Goal: Transaction & Acquisition: Download file/media

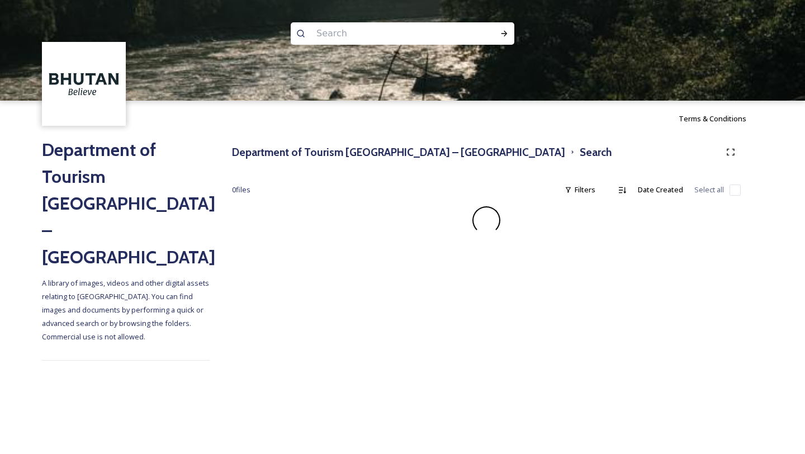
click at [303, 154] on div at bounding box center [402, 151] width 805 height 101
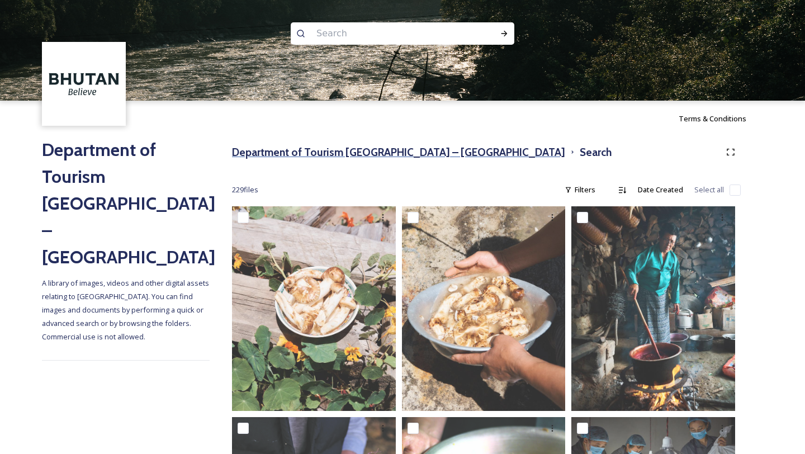
click at [388, 154] on h3 "Department of Tourism [GEOGRAPHIC_DATA] – [GEOGRAPHIC_DATA]" at bounding box center [398, 152] width 333 height 16
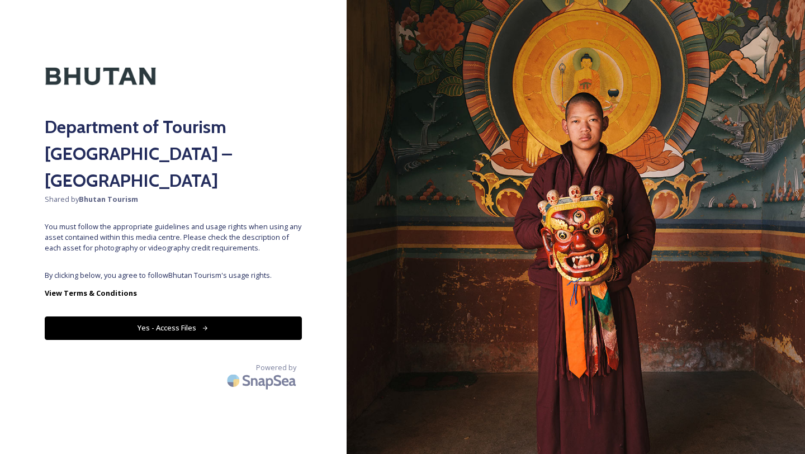
click at [234, 239] on div "Department of Tourism [GEOGRAPHIC_DATA] – Brand Centre Shared by Bhutan Tourism…" at bounding box center [173, 227] width 346 height 364
click at [182, 316] on button "Yes - Access Files" at bounding box center [173, 327] width 257 height 23
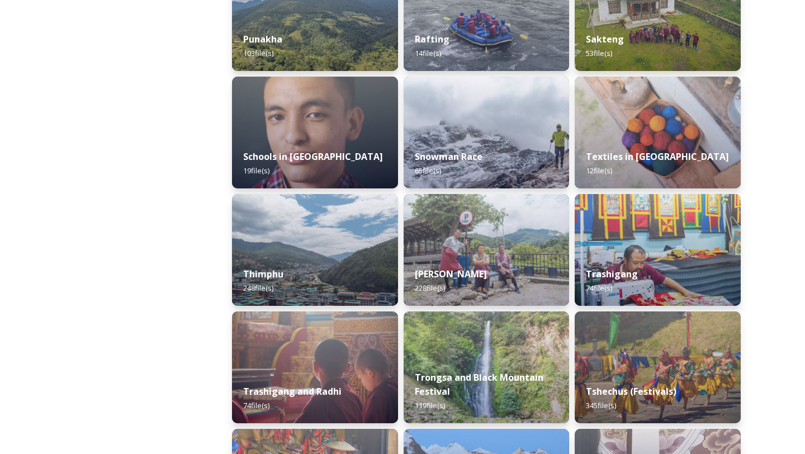
scroll to position [1843, 0]
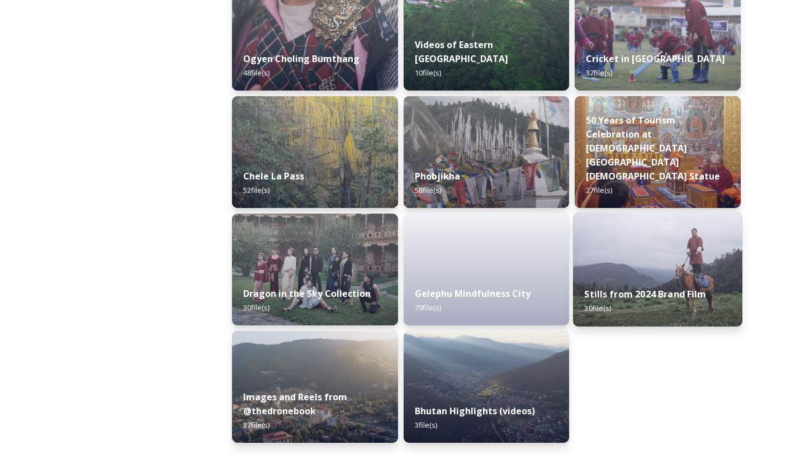
click at [645, 261] on img at bounding box center [657, 269] width 169 height 114
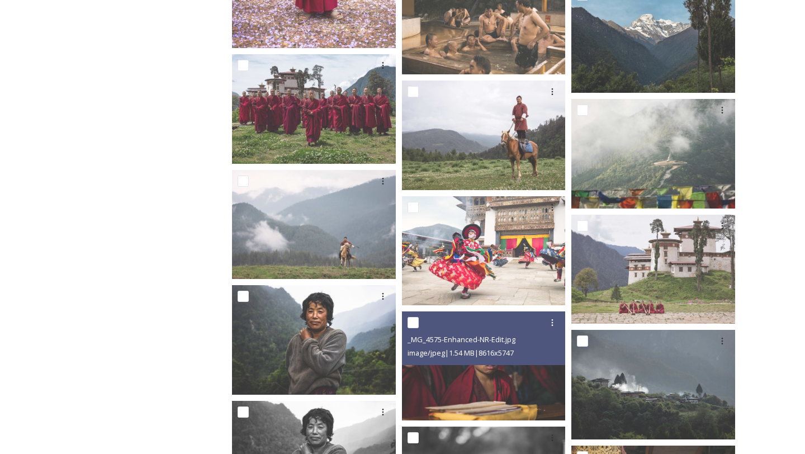
scroll to position [820, 0]
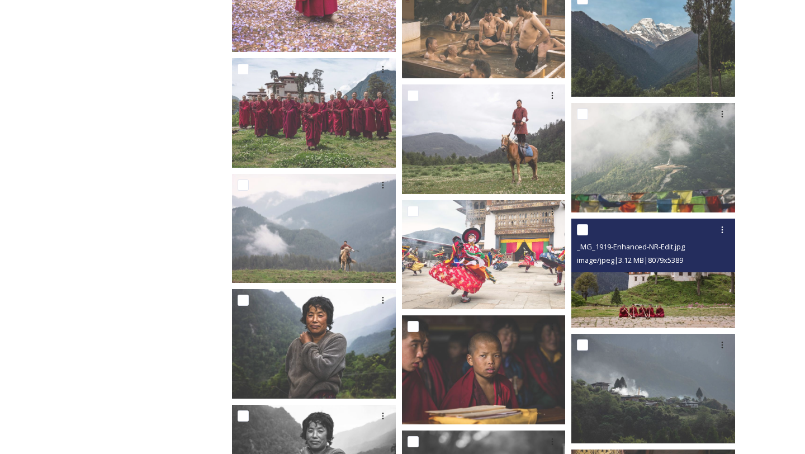
click at [652, 299] on img at bounding box center [653, 272] width 164 height 109
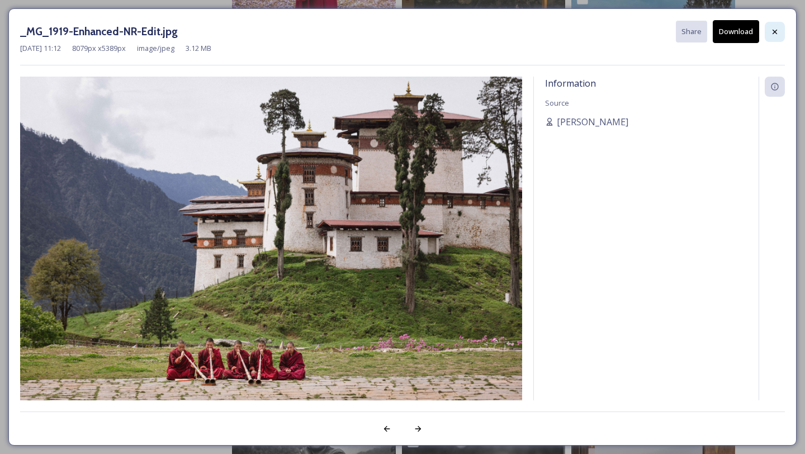
click at [770, 27] on icon at bounding box center [774, 31] width 9 height 9
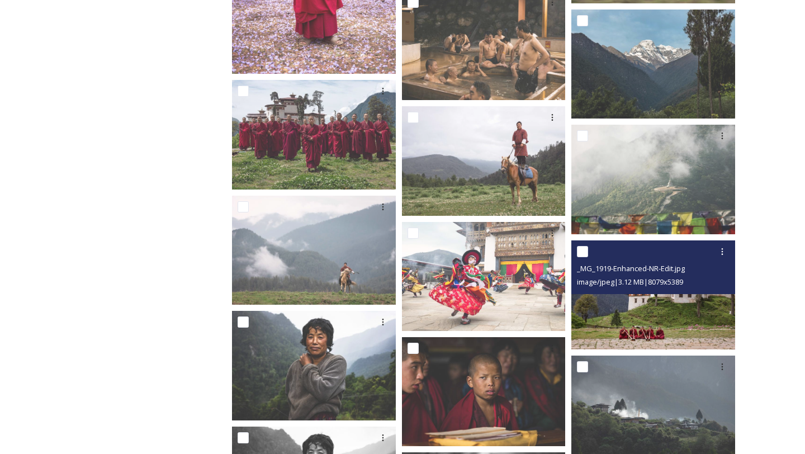
scroll to position [797, 0]
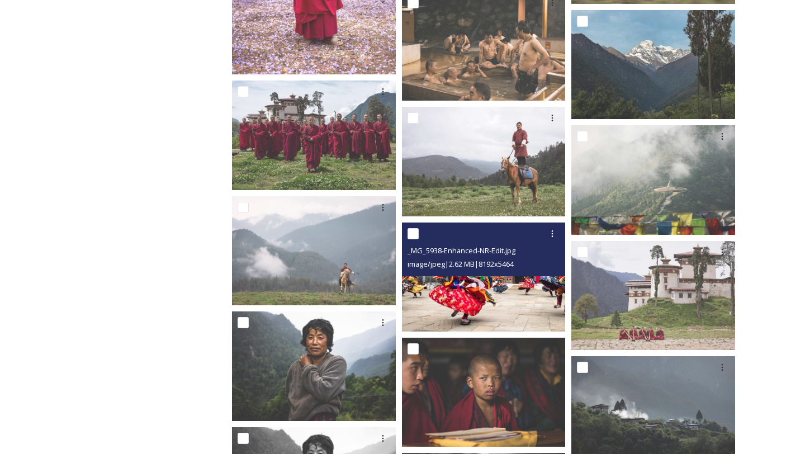
click at [506, 291] on img at bounding box center [484, 276] width 164 height 109
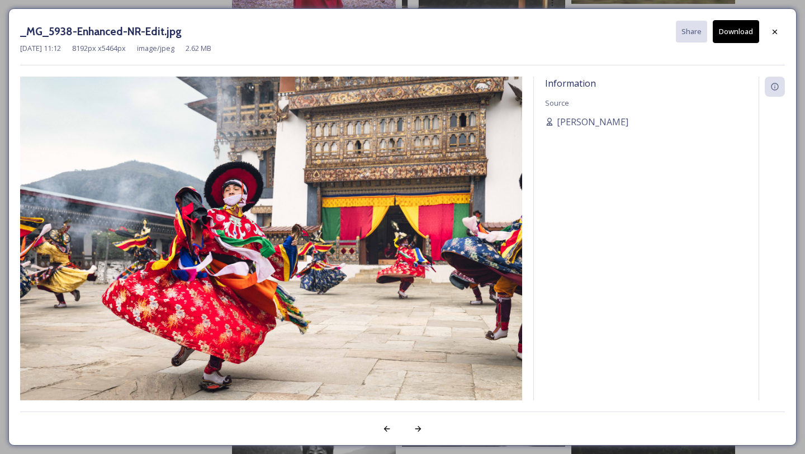
click at [733, 25] on button "Download" at bounding box center [735, 31] width 46 height 23
click at [776, 29] on icon at bounding box center [774, 31] width 4 height 4
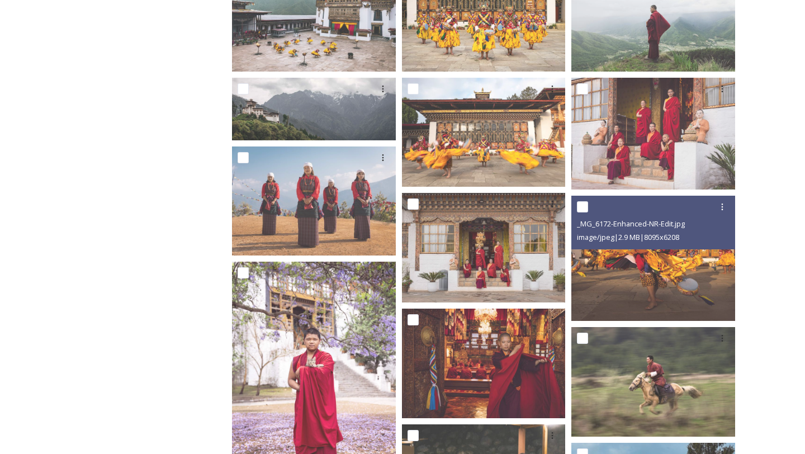
scroll to position [364, 0]
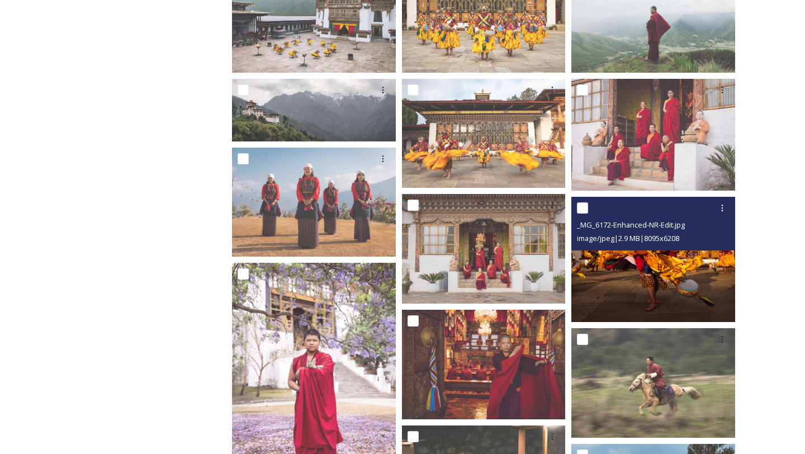
click at [645, 282] on img at bounding box center [653, 260] width 164 height 126
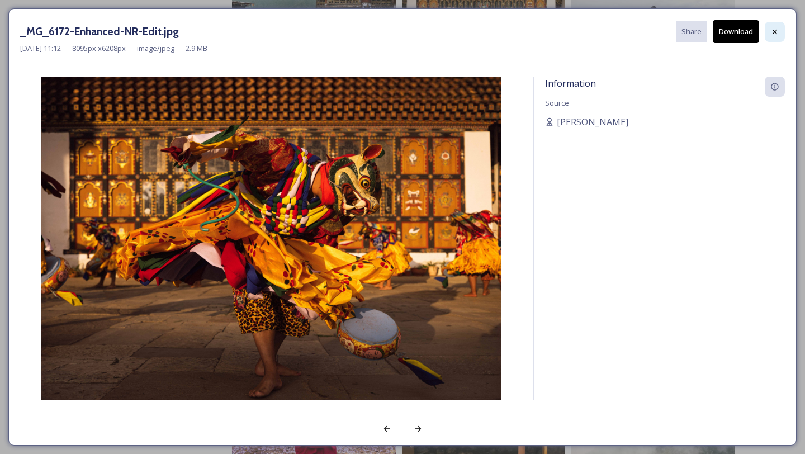
click at [767, 24] on div at bounding box center [774, 32] width 20 height 20
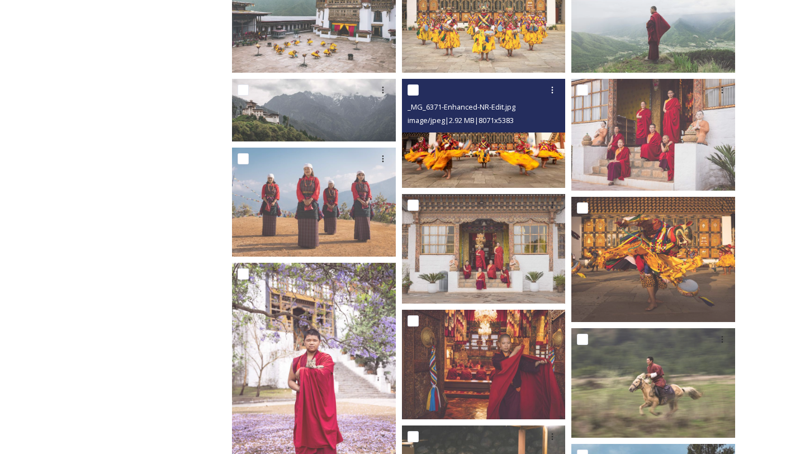
click at [517, 158] on img at bounding box center [484, 133] width 164 height 109
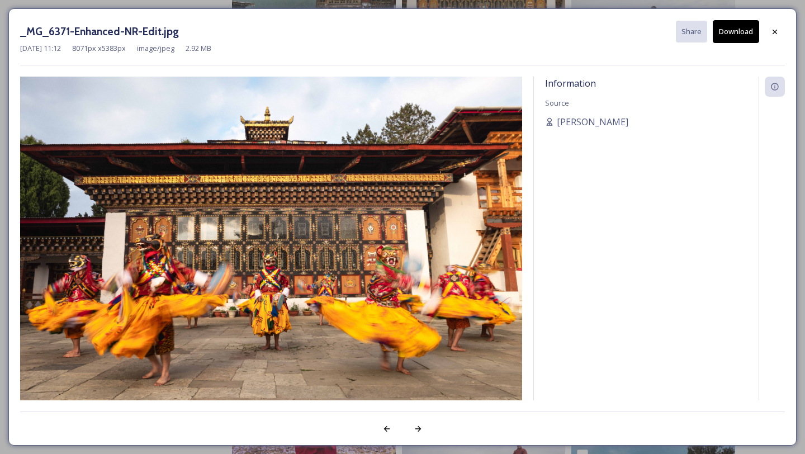
click at [741, 27] on button "Download" at bounding box center [735, 31] width 46 height 23
click at [767, 30] on div at bounding box center [774, 32] width 20 height 20
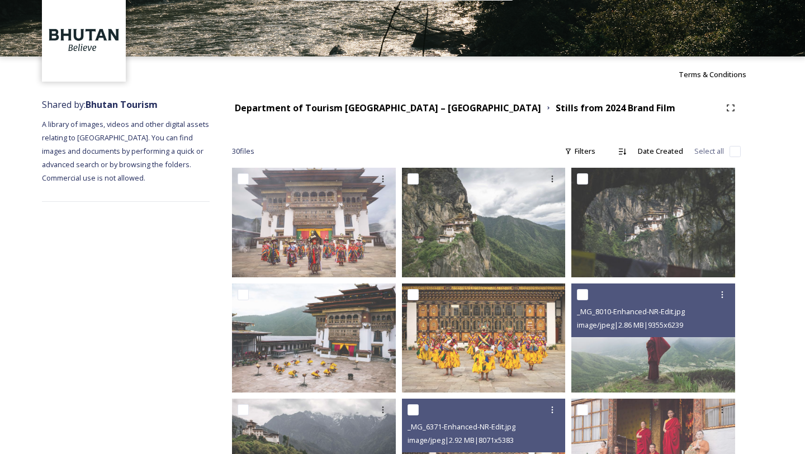
scroll to position [42, 0]
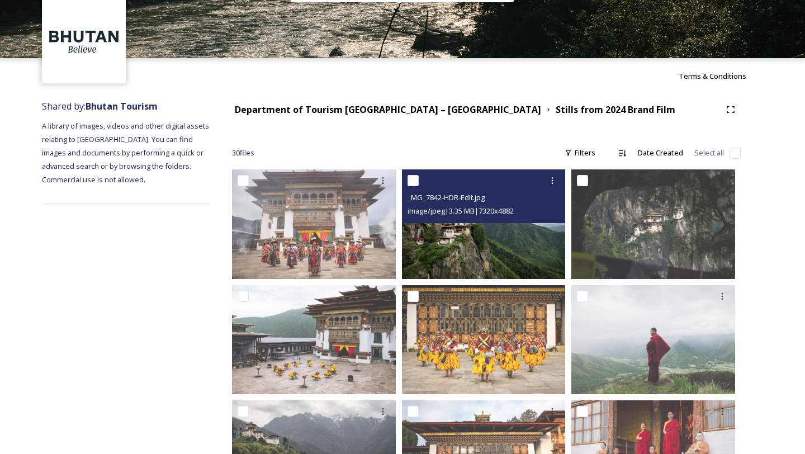
click at [512, 258] on img at bounding box center [484, 223] width 164 height 109
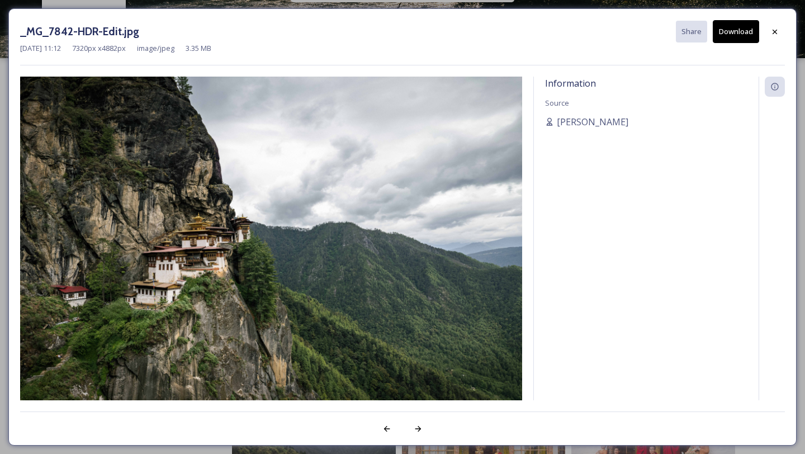
click at [730, 28] on button "Download" at bounding box center [735, 31] width 46 height 23
click at [771, 24] on div at bounding box center [774, 32] width 20 height 20
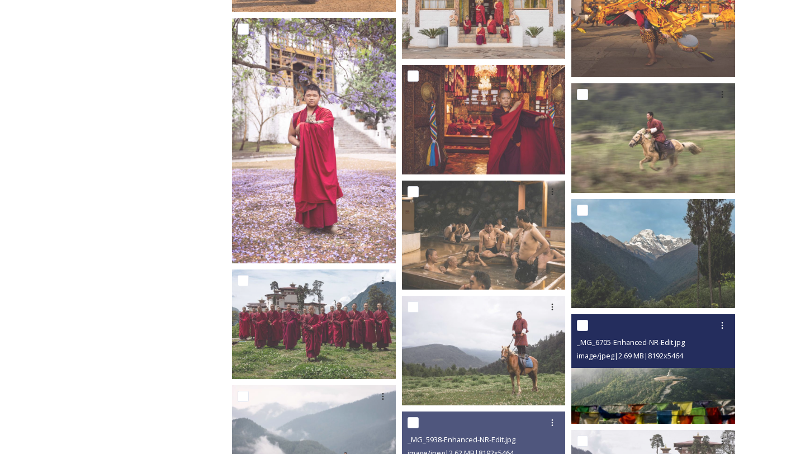
scroll to position [774, 0]
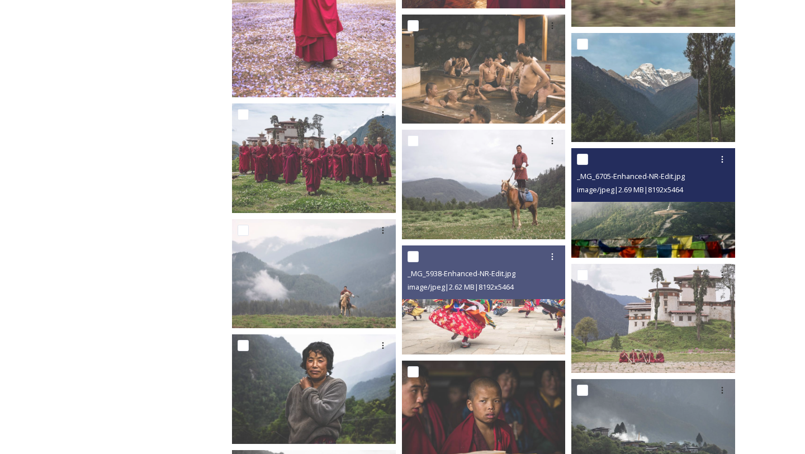
click at [702, 221] on img at bounding box center [653, 202] width 164 height 109
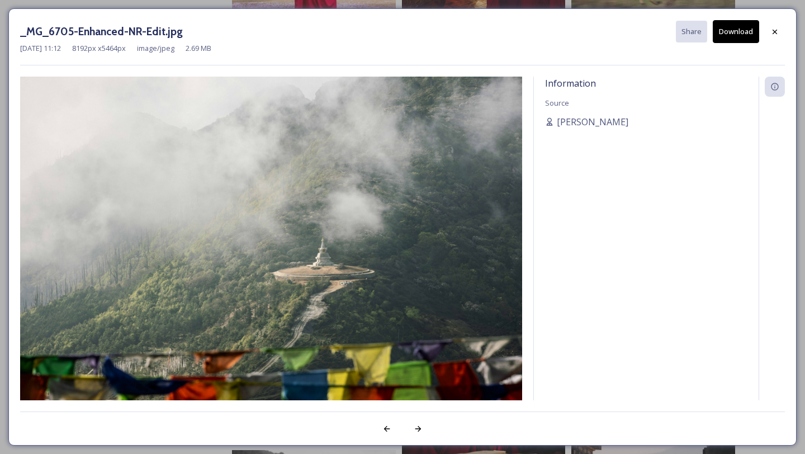
click at [743, 31] on button "Download" at bounding box center [735, 31] width 46 height 23
click at [777, 36] on div at bounding box center [774, 32] width 20 height 20
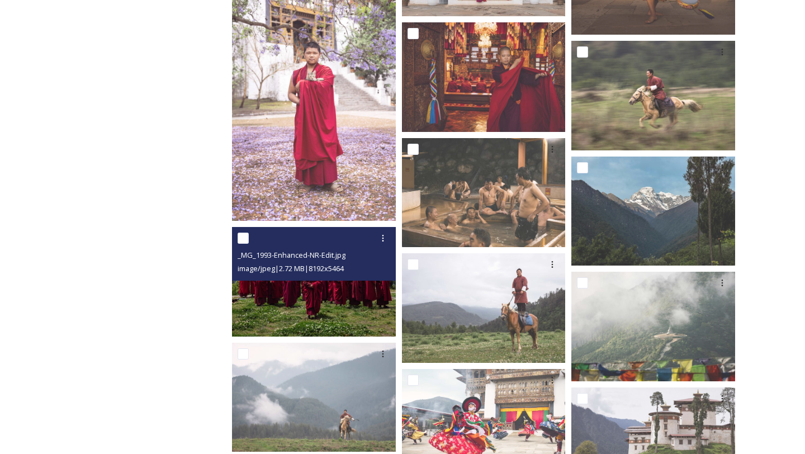
scroll to position [650, 0]
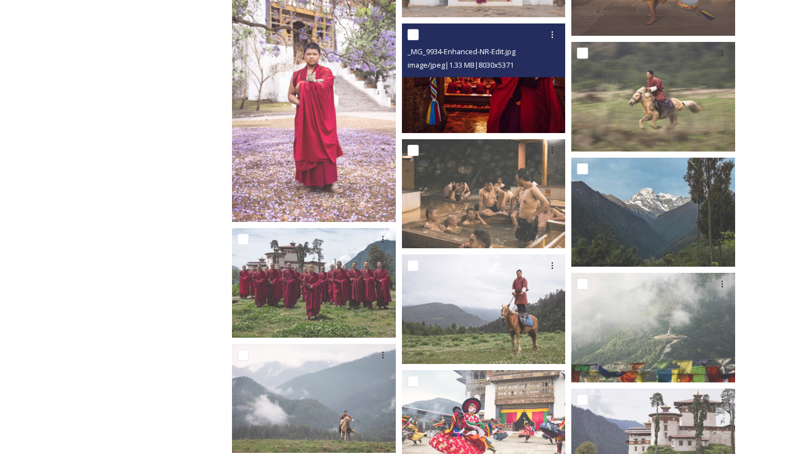
click at [516, 103] on img at bounding box center [484, 78] width 164 height 110
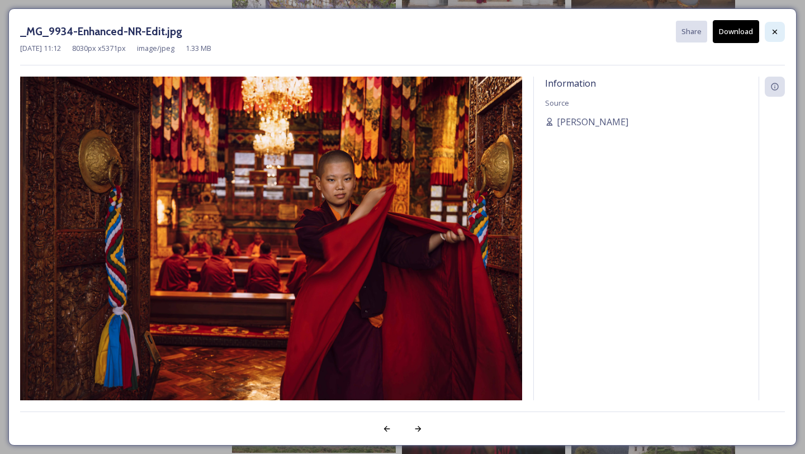
click at [774, 38] on div at bounding box center [774, 32] width 20 height 20
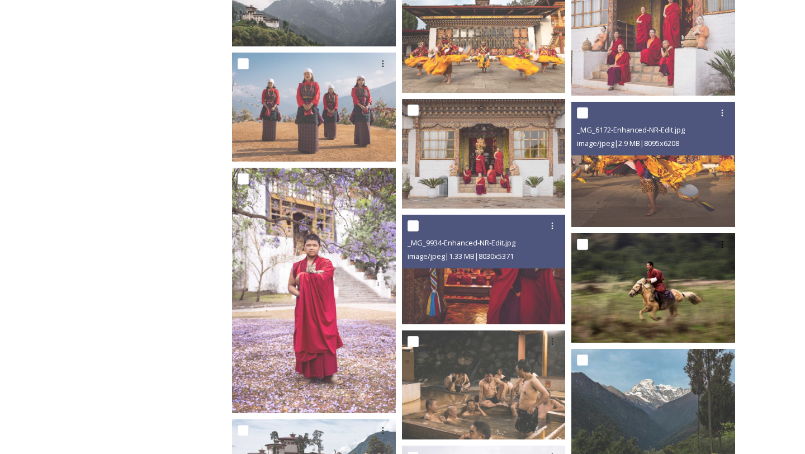
scroll to position [456, 0]
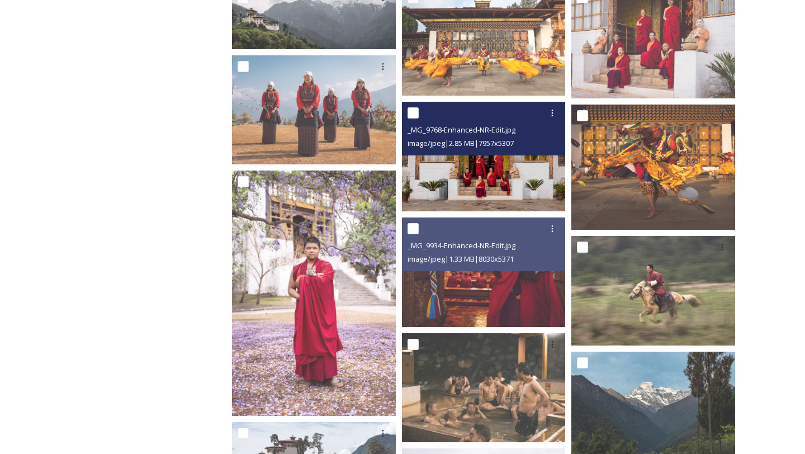
click at [521, 186] on img at bounding box center [484, 156] width 164 height 109
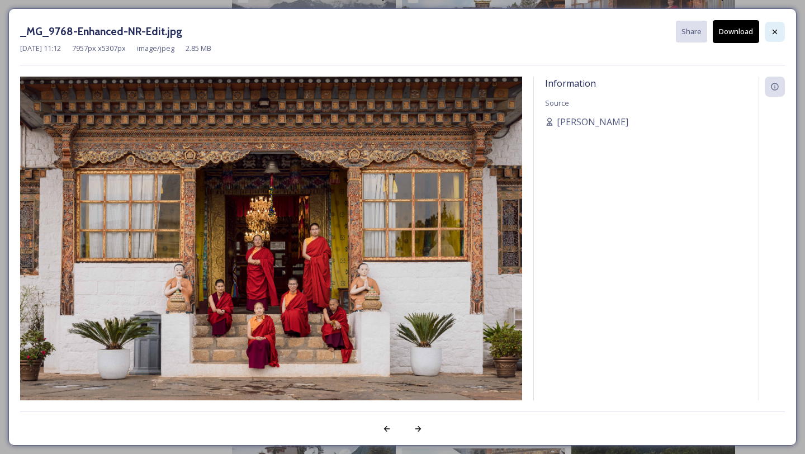
click at [777, 33] on icon at bounding box center [774, 31] width 9 height 9
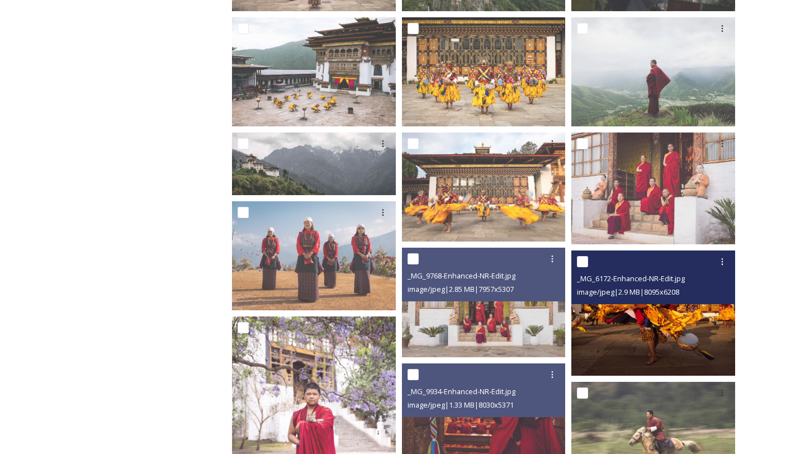
scroll to position [306, 0]
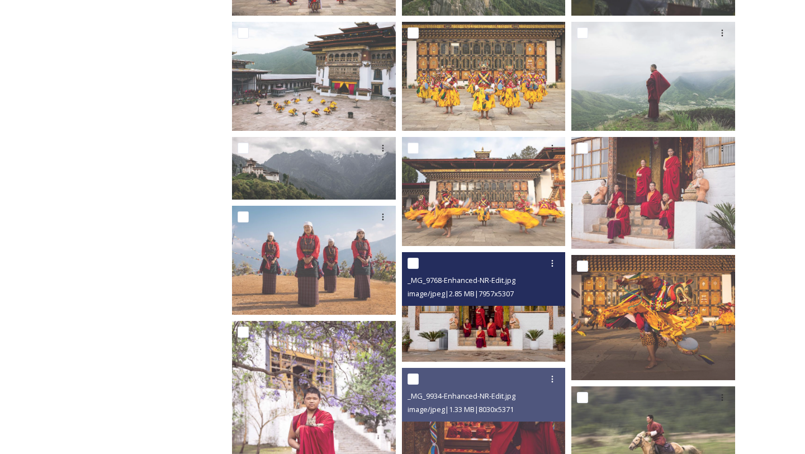
click at [487, 329] on img at bounding box center [484, 306] width 164 height 109
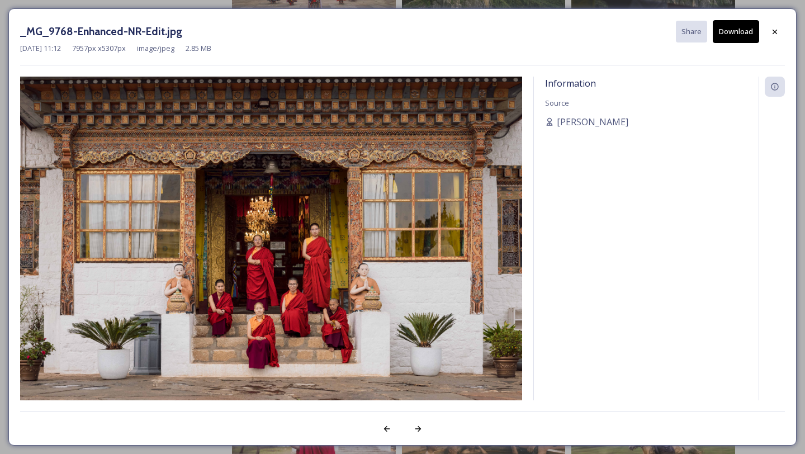
click at [741, 30] on button "Download" at bounding box center [735, 31] width 46 height 23
